Goal: Use online tool/utility: Utilize a website feature to perform a specific function

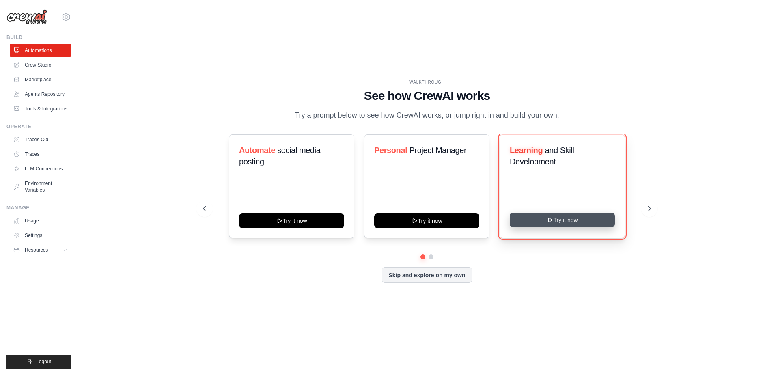
click at [568, 227] on button "Try it now" at bounding box center [562, 220] width 105 height 15
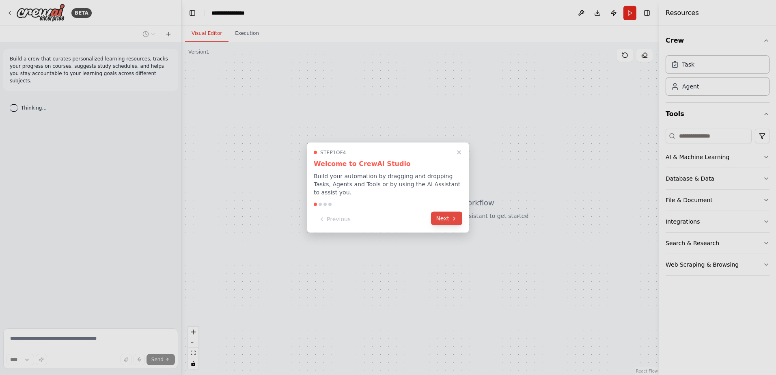
click at [448, 218] on button "Next" at bounding box center [446, 218] width 31 height 13
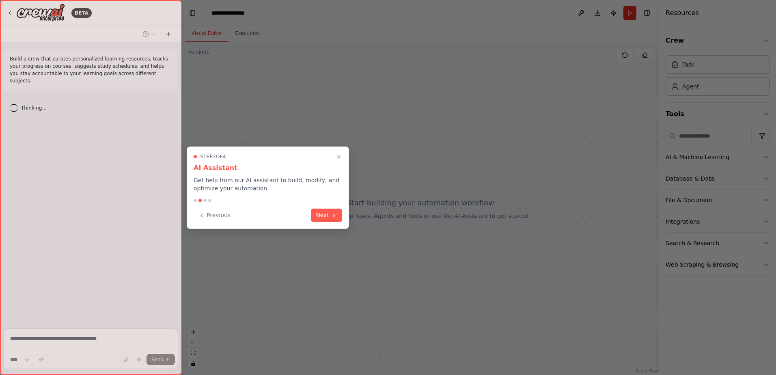
click at [416, 225] on div at bounding box center [388, 187] width 776 height 375
click at [340, 157] on icon "Close walkthrough" at bounding box center [339, 157] width 4 height 4
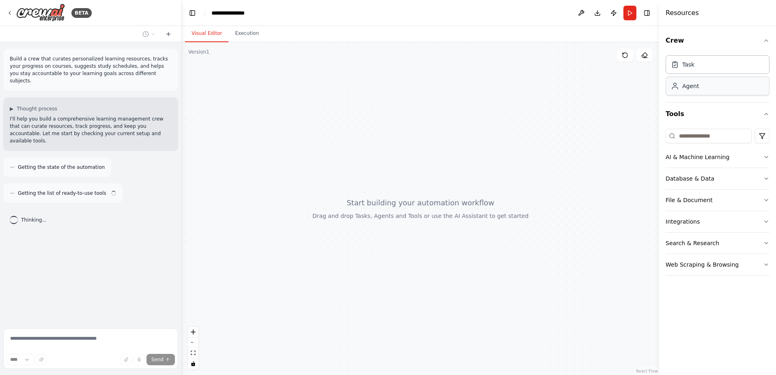
click at [699, 93] on div "Agent" at bounding box center [718, 86] width 104 height 19
drag, startPoint x: 699, startPoint y: 93, endPoint x: 395, endPoint y: 186, distance: 317.1
click at [395, 186] on div "**********" at bounding box center [388, 187] width 776 height 375
click at [710, 156] on div "AI & Machine Learning" at bounding box center [698, 157] width 64 height 8
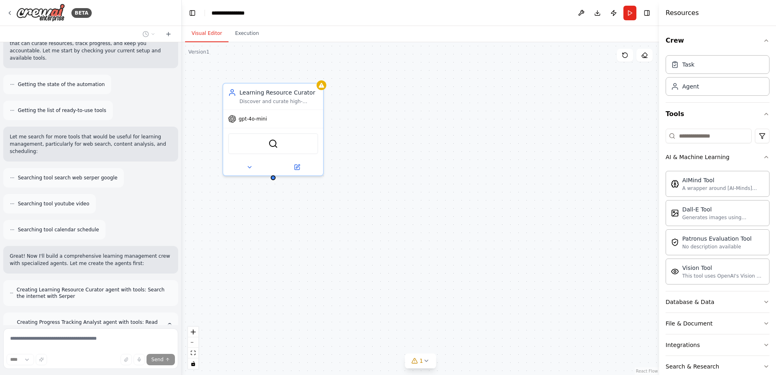
scroll to position [115, 0]
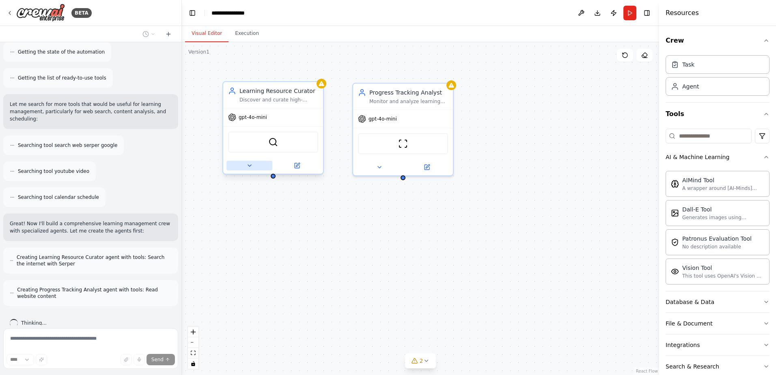
click at [248, 168] on icon at bounding box center [249, 165] width 6 height 6
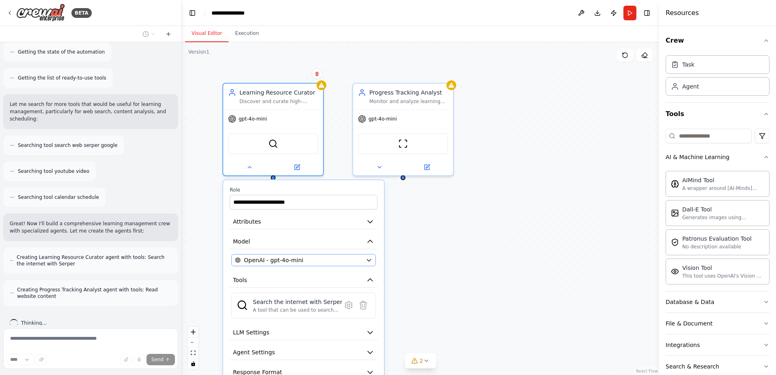
scroll to position [148, 0]
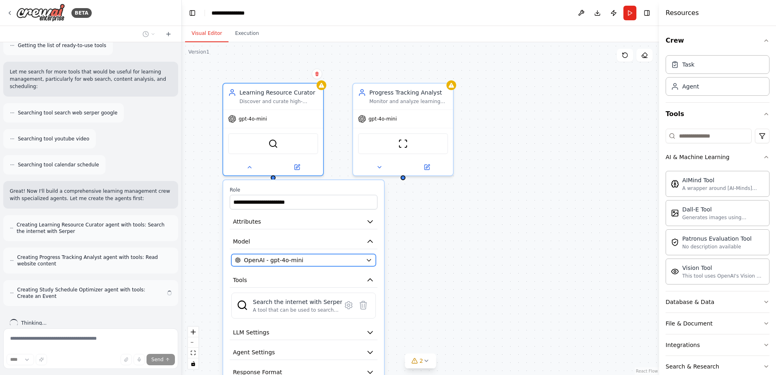
click at [348, 257] on div "OpenAI - gpt-4o-mini" at bounding box center [298, 260] width 127 height 8
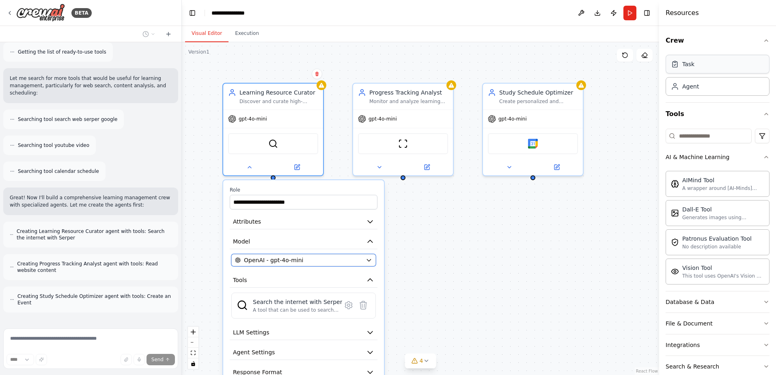
scroll to position [174, 0]
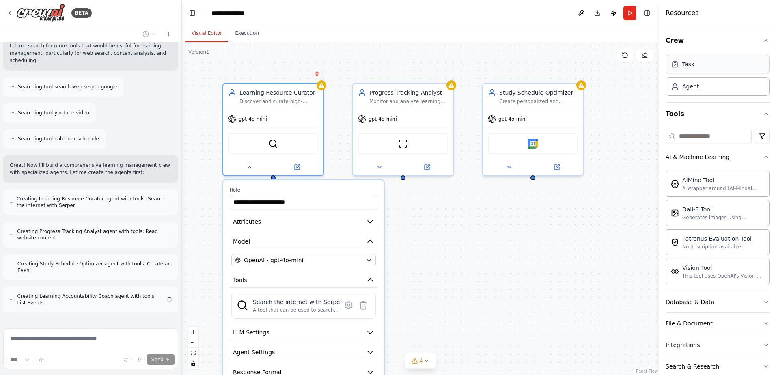
click at [707, 71] on div "Task" at bounding box center [718, 64] width 104 height 19
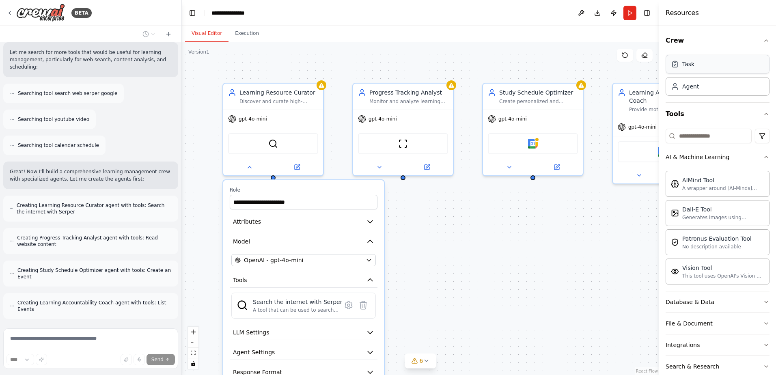
click at [707, 71] on div "Task" at bounding box center [718, 64] width 104 height 19
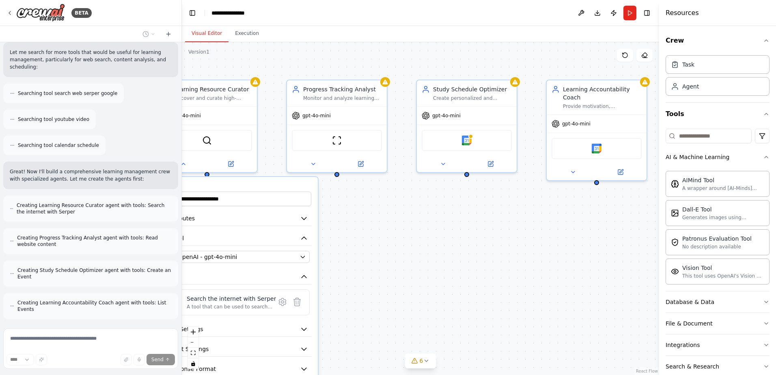
drag, startPoint x: 526, startPoint y: 201, endPoint x: 460, endPoint y: 197, distance: 66.2
click at [460, 197] on div "**********" at bounding box center [420, 208] width 477 height 333
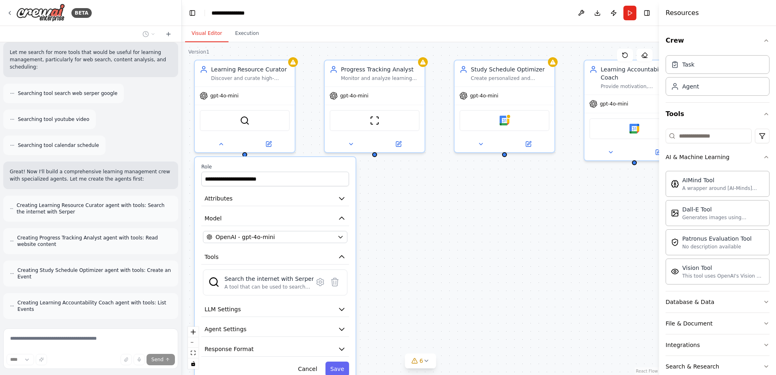
drag, startPoint x: 367, startPoint y: 218, endPoint x: 418, endPoint y: 186, distance: 61.1
click at [417, 182] on div "**********" at bounding box center [420, 208] width 477 height 333
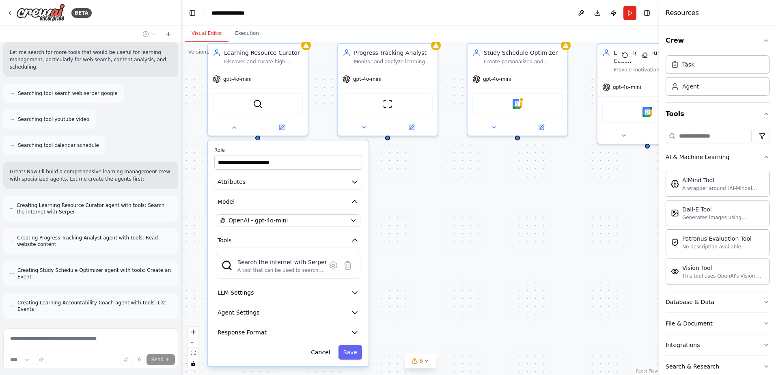
scroll to position [220, 0]
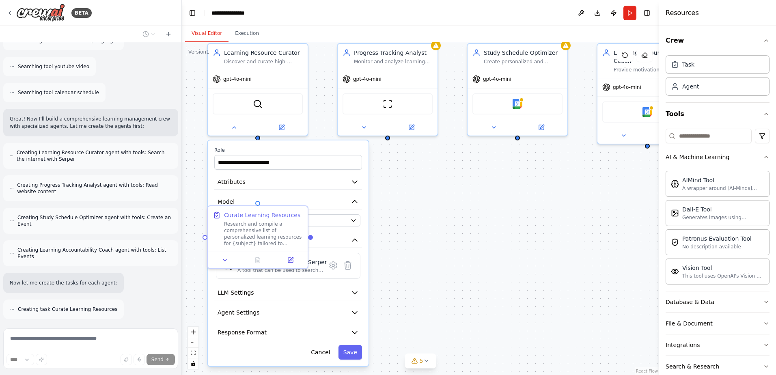
click at [436, 190] on div ".deletable-edge-delete-btn { width: 20px; height: 20px; border: 0px solid #ffff…" at bounding box center [420, 208] width 477 height 333
click at [352, 291] on icon "button" at bounding box center [355, 293] width 8 height 8
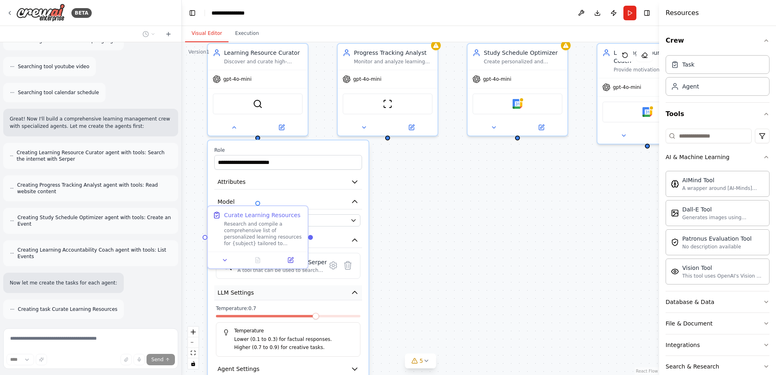
click at [352, 291] on icon "button" at bounding box center [355, 293] width 8 height 8
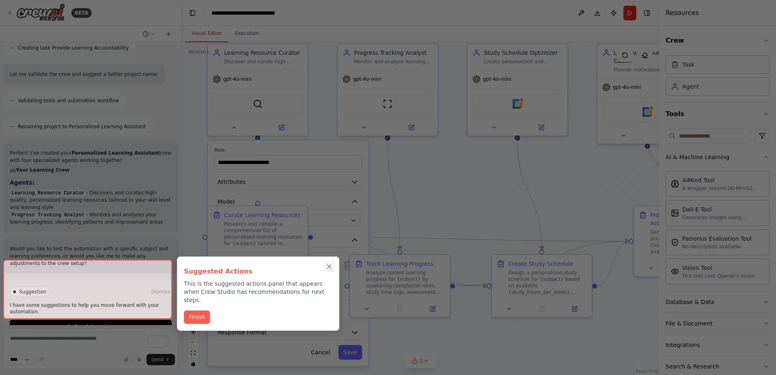
click at [326, 267] on icon "Close walkthrough" at bounding box center [329, 266] width 7 height 7
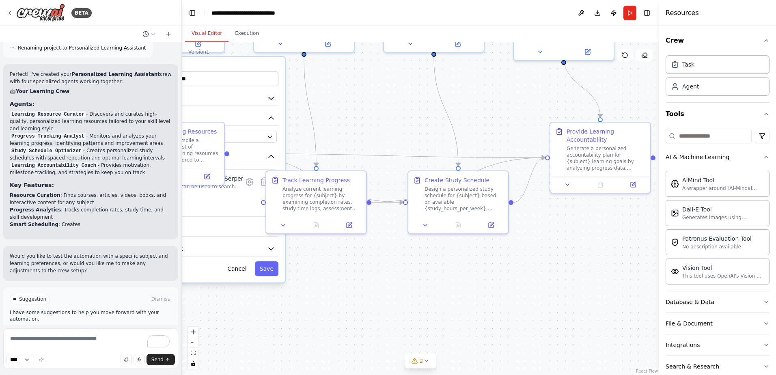
drag, startPoint x: 564, startPoint y: 209, endPoint x: 480, endPoint y: 125, distance: 118.5
click at [480, 125] on div ".deletable-edge-delete-btn { width: 20px; height: 20px; border: 0px solid #ffff…" at bounding box center [420, 208] width 477 height 333
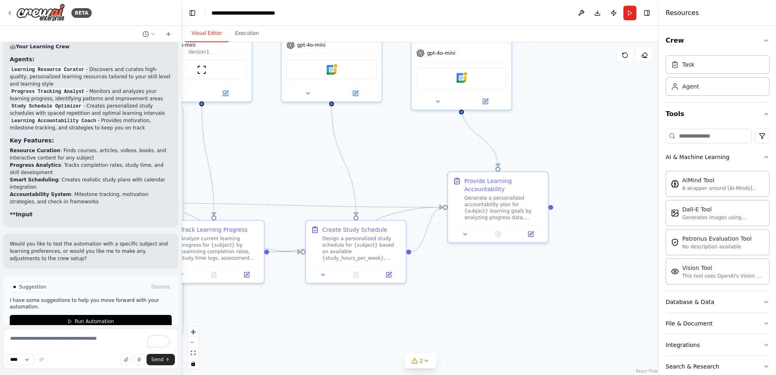
drag, startPoint x: 509, startPoint y: 117, endPoint x: 330, endPoint y: 193, distance: 194.4
click at [330, 193] on div ".deletable-edge-delete-btn { width: 20px; height: 20px; border: 0px solid #ffff…" at bounding box center [420, 208] width 477 height 333
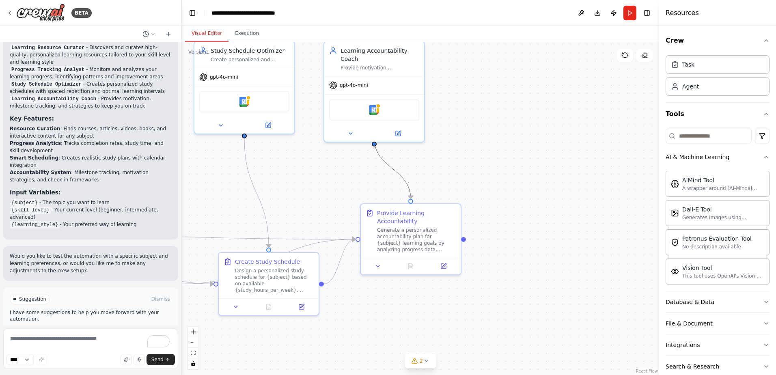
drag, startPoint x: 397, startPoint y: 176, endPoint x: 373, endPoint y: 179, distance: 24.2
click at [468, 211] on div ".deletable-edge-delete-btn { width: 20px; height: 20px; border: 0px solid #ffff…" at bounding box center [420, 208] width 477 height 333
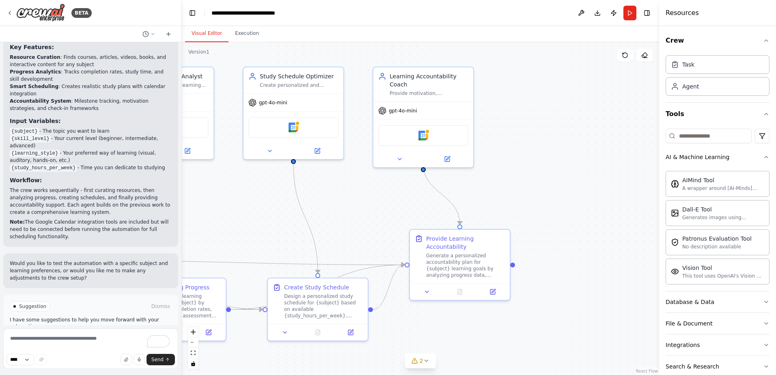
scroll to position [783, 0]
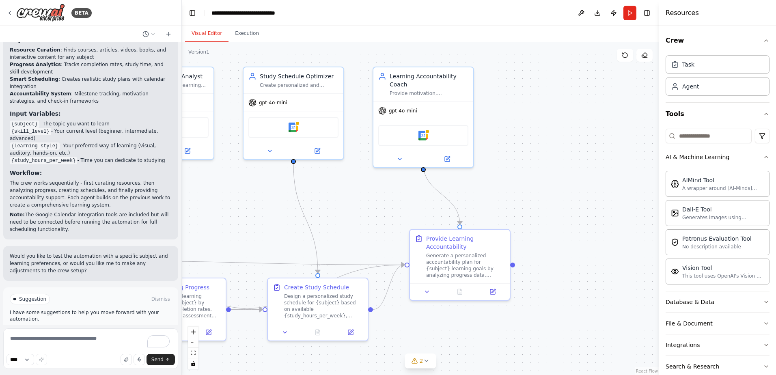
drag, startPoint x: 324, startPoint y: 173, endPoint x: 373, endPoint y: 196, distance: 53.9
click at [373, 196] on div ".deletable-edge-delete-btn { width: 20px; height: 20px; border: 0px solid #ffff…" at bounding box center [420, 208] width 477 height 333
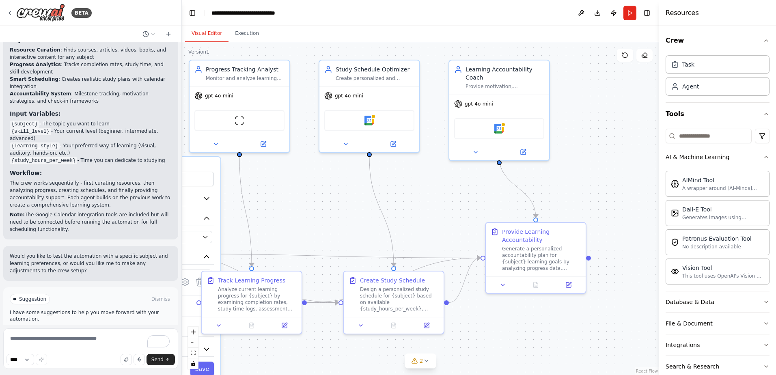
drag, startPoint x: 301, startPoint y: 202, endPoint x: 370, endPoint y: 195, distance: 69.3
click at [370, 195] on div ".deletable-edge-delete-btn { width: 20px; height: 20px; border: 0px solid #ffff…" at bounding box center [420, 208] width 477 height 333
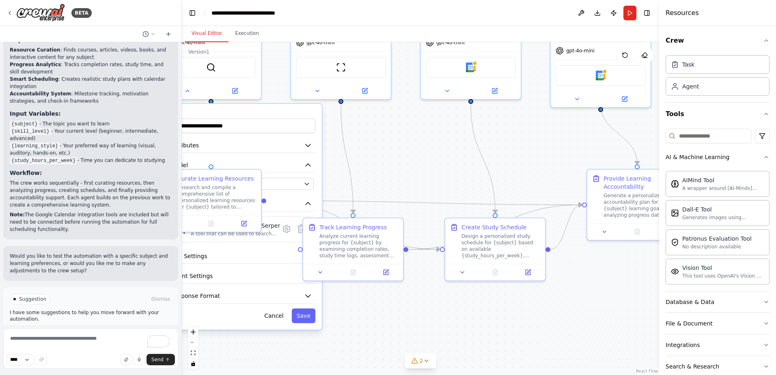
drag, startPoint x: 317, startPoint y: 209, endPoint x: 419, endPoint y: 155, distance: 114.6
click at [419, 155] on div ".deletable-edge-delete-btn { width: 20px; height: 20px; border: 0px solid #ffff…" at bounding box center [420, 208] width 477 height 333
click at [279, 317] on button "Cancel" at bounding box center [273, 315] width 29 height 15
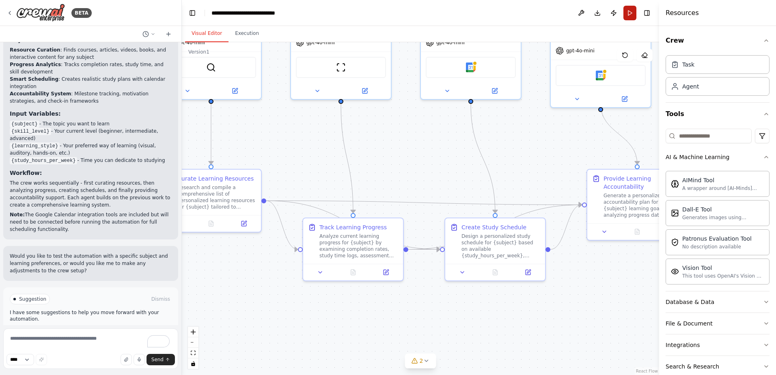
click at [632, 11] on button "Run" at bounding box center [629, 13] width 13 height 15
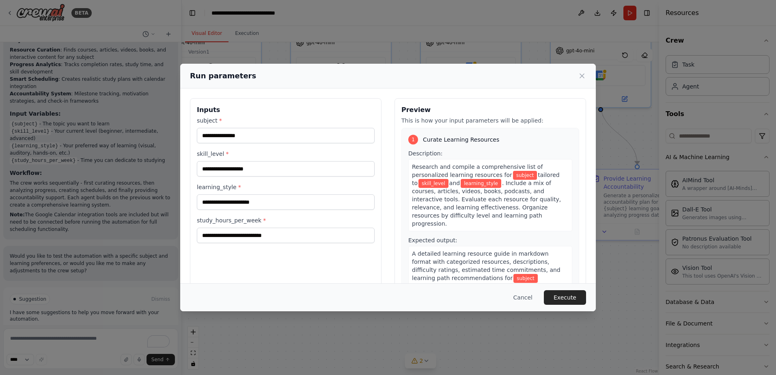
click at [267, 177] on div "subject * skill_level * learning_style * study_hours_per_week *" at bounding box center [286, 179] width 178 height 127
click at [270, 173] on input "skill_level *" at bounding box center [286, 168] width 178 height 15
click at [580, 76] on icon at bounding box center [582, 76] width 8 height 8
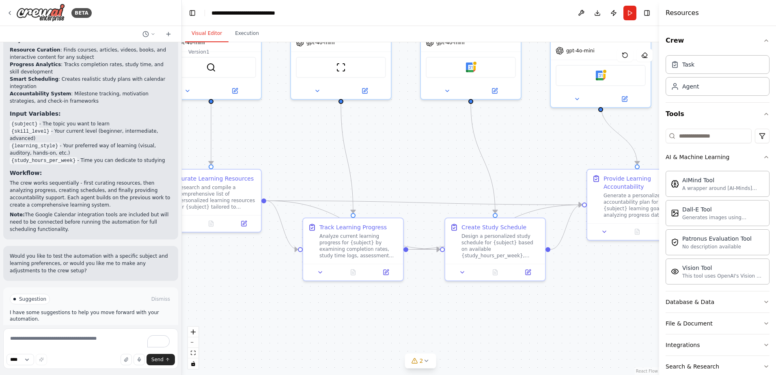
click at [110, 327] on button "Run Automation" at bounding box center [91, 333] width 162 height 13
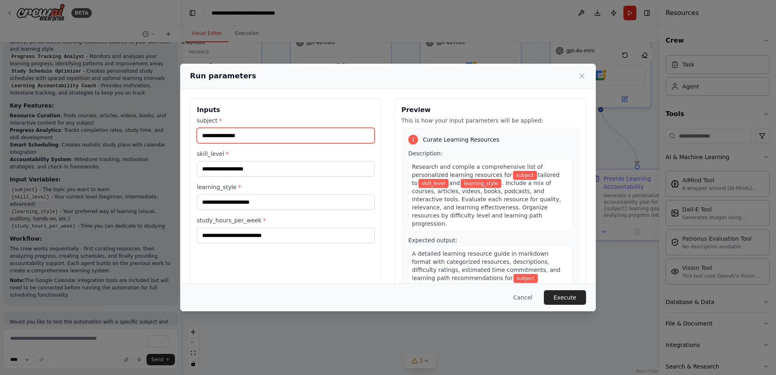
click at [278, 141] on input "subject *" at bounding box center [286, 135] width 178 height 15
type input "*******"
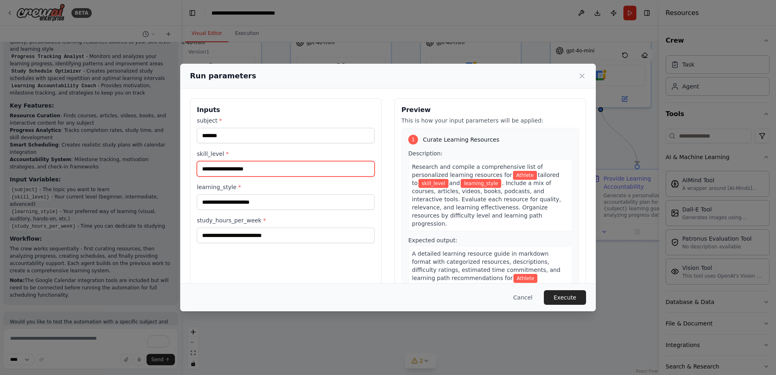
click at [242, 165] on input "skill_level *" at bounding box center [286, 168] width 178 height 15
type input "*"
type input "**********"
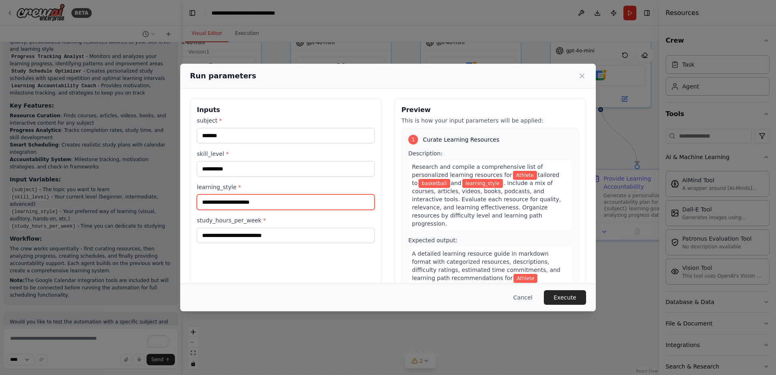
click at [242, 200] on input "learning_style *" at bounding box center [286, 201] width 178 height 15
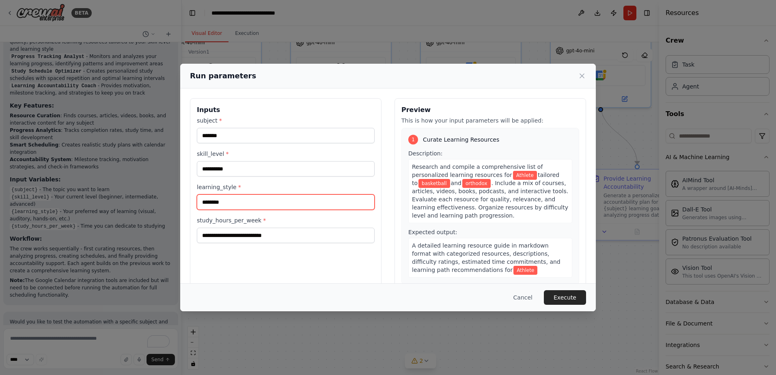
type input "********"
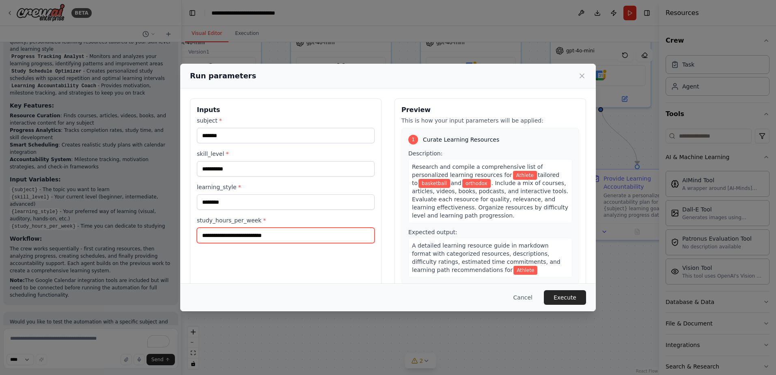
click at [302, 236] on input "study_hours_per_week *" at bounding box center [286, 235] width 178 height 15
type input "**"
click at [554, 295] on button "Execute" at bounding box center [565, 297] width 42 height 15
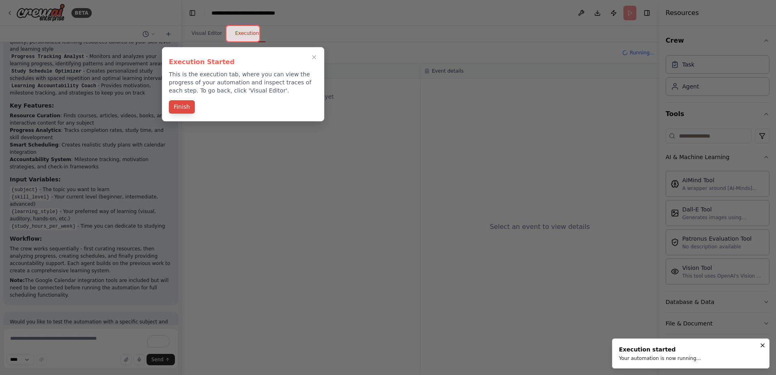
click at [183, 109] on button "Finish" at bounding box center [182, 106] width 26 height 13
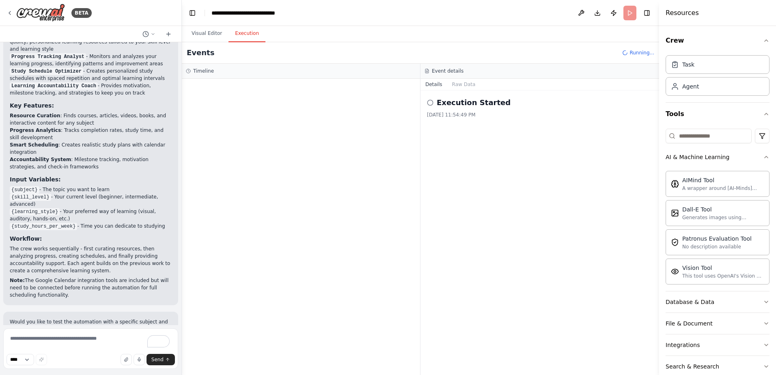
click at [529, 212] on div "Execution Started [DATE] 11:54:49 PM" at bounding box center [540, 233] width 239 height 285
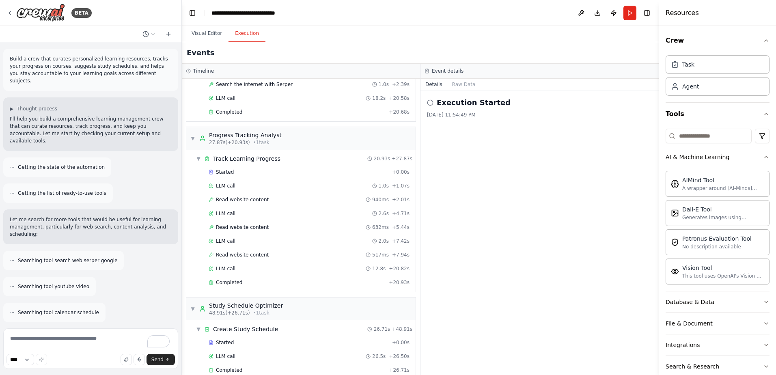
scroll to position [173, 0]
